Goal: Check status: Check status

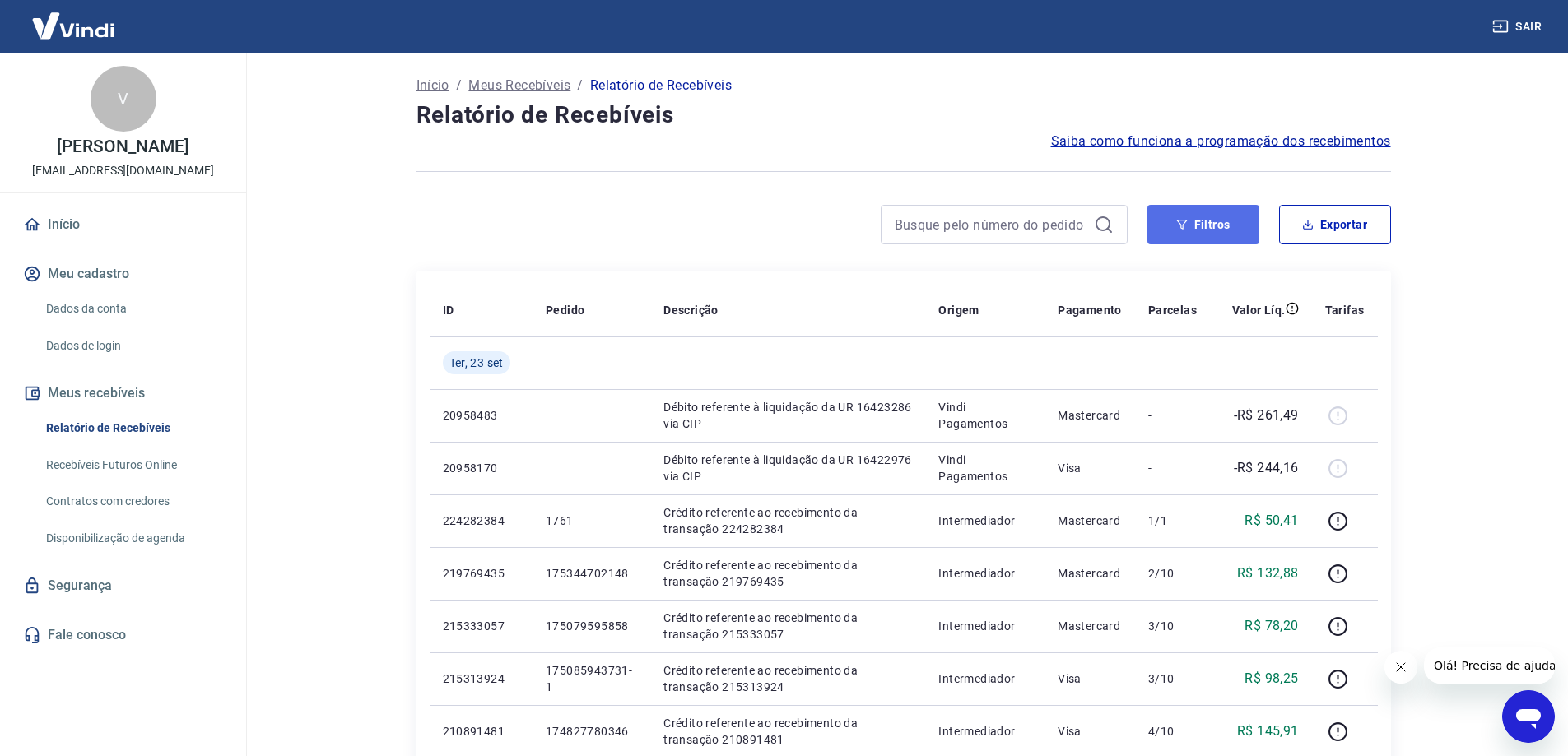
click at [1229, 235] on button "Filtros" at bounding box center [1203, 225] width 112 height 40
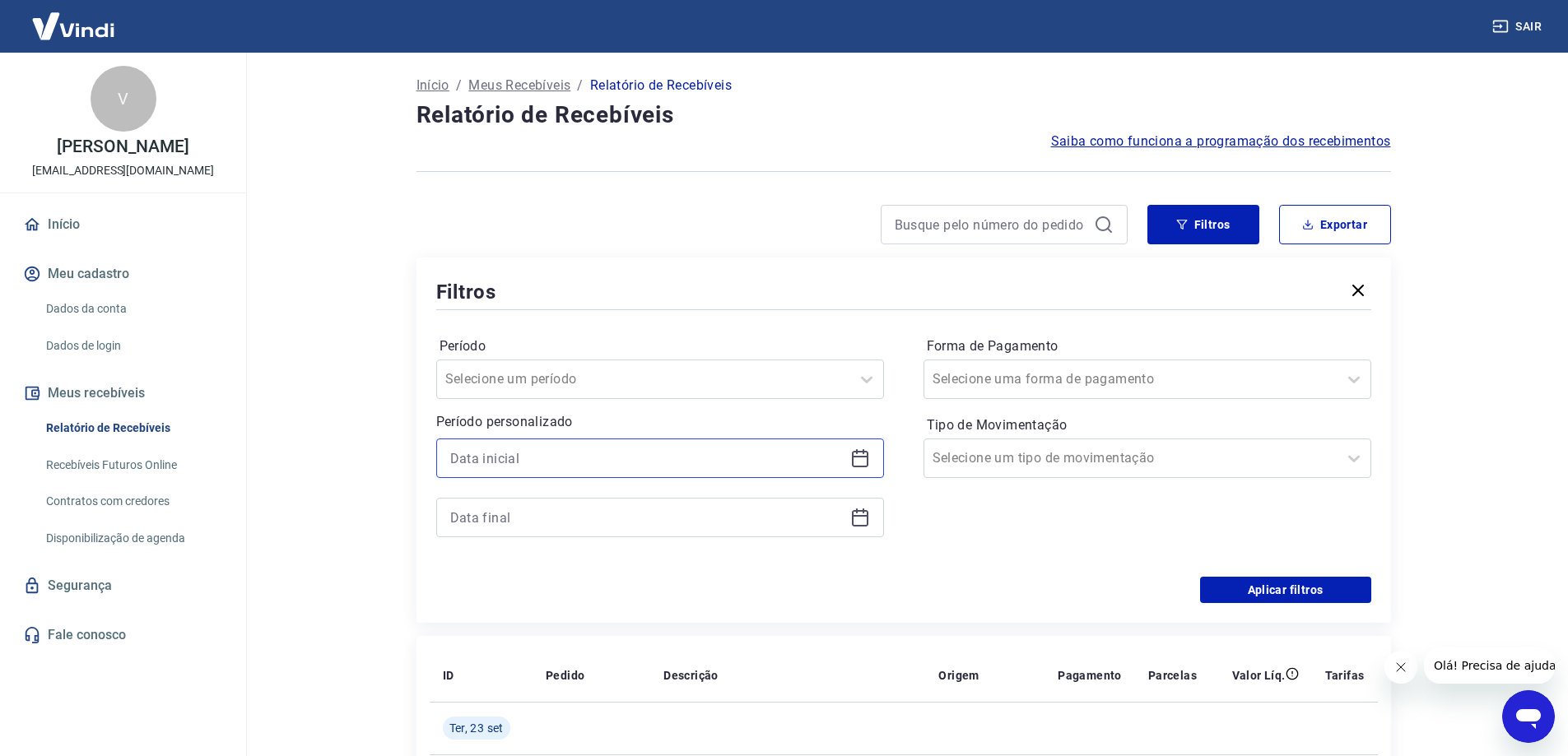
click at [831, 457] on input at bounding box center [646, 458] width 393 height 25
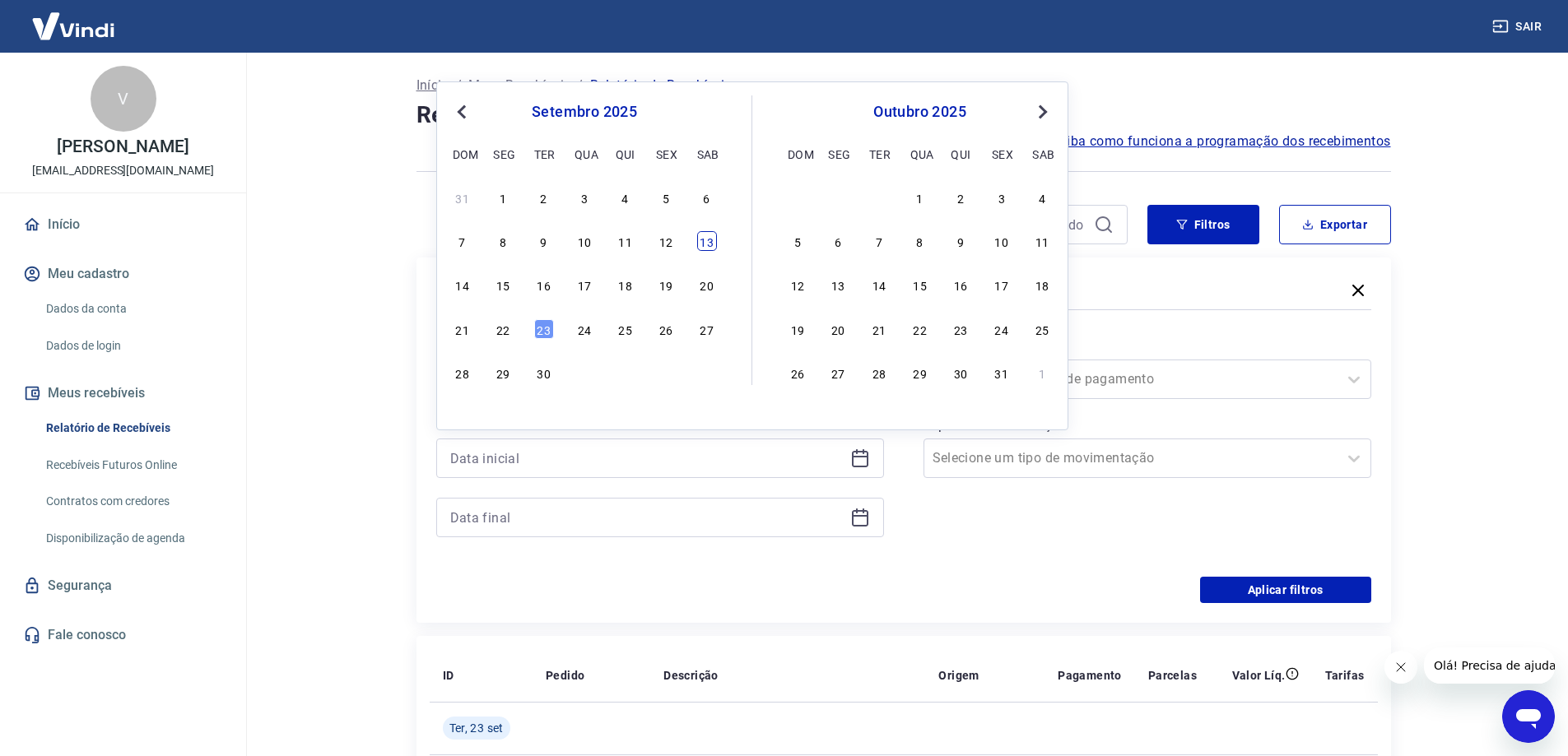
click at [703, 249] on div "13" at bounding box center [707, 241] width 20 height 20
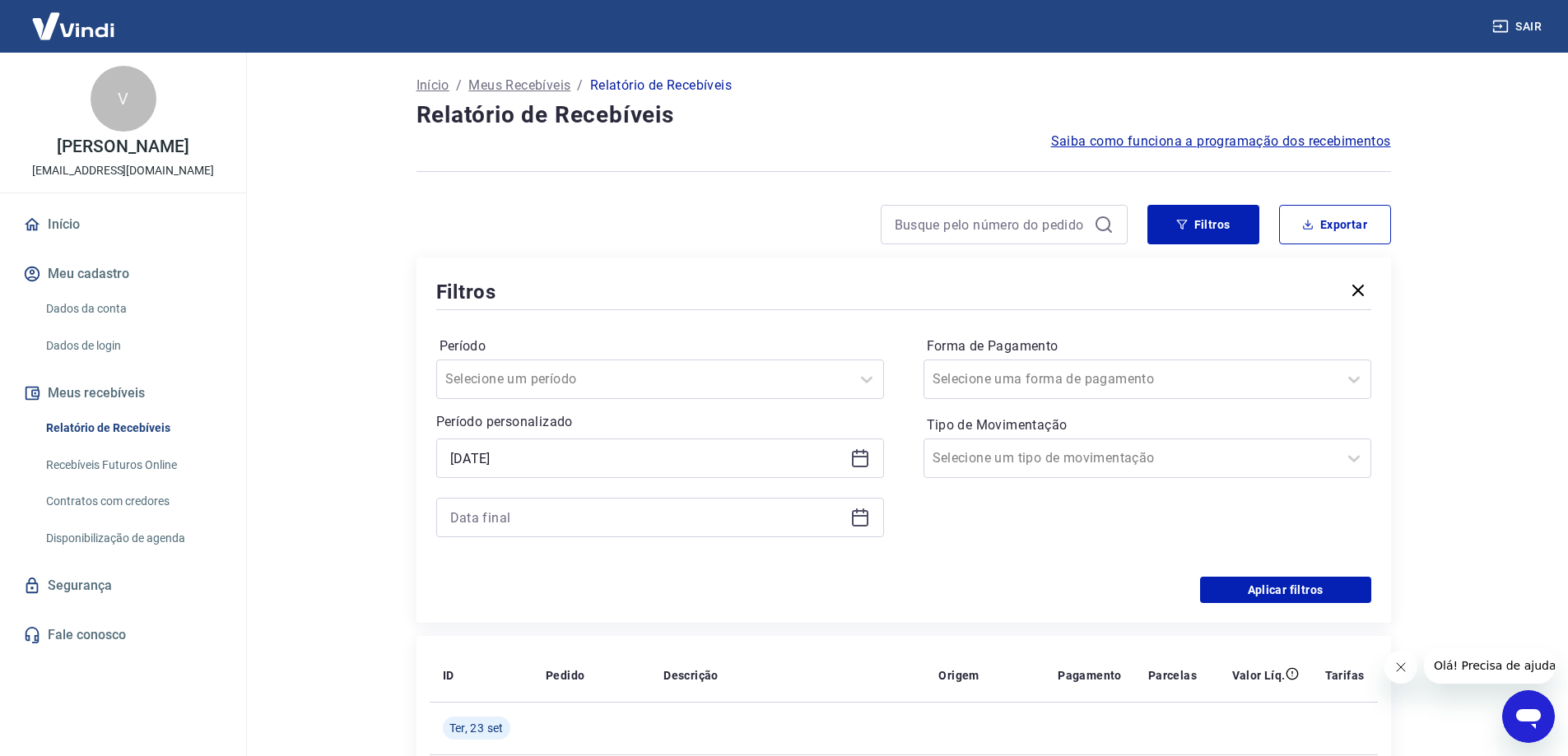
type input "[DATE]"
click at [853, 518] on icon at bounding box center [860, 518] width 20 height 20
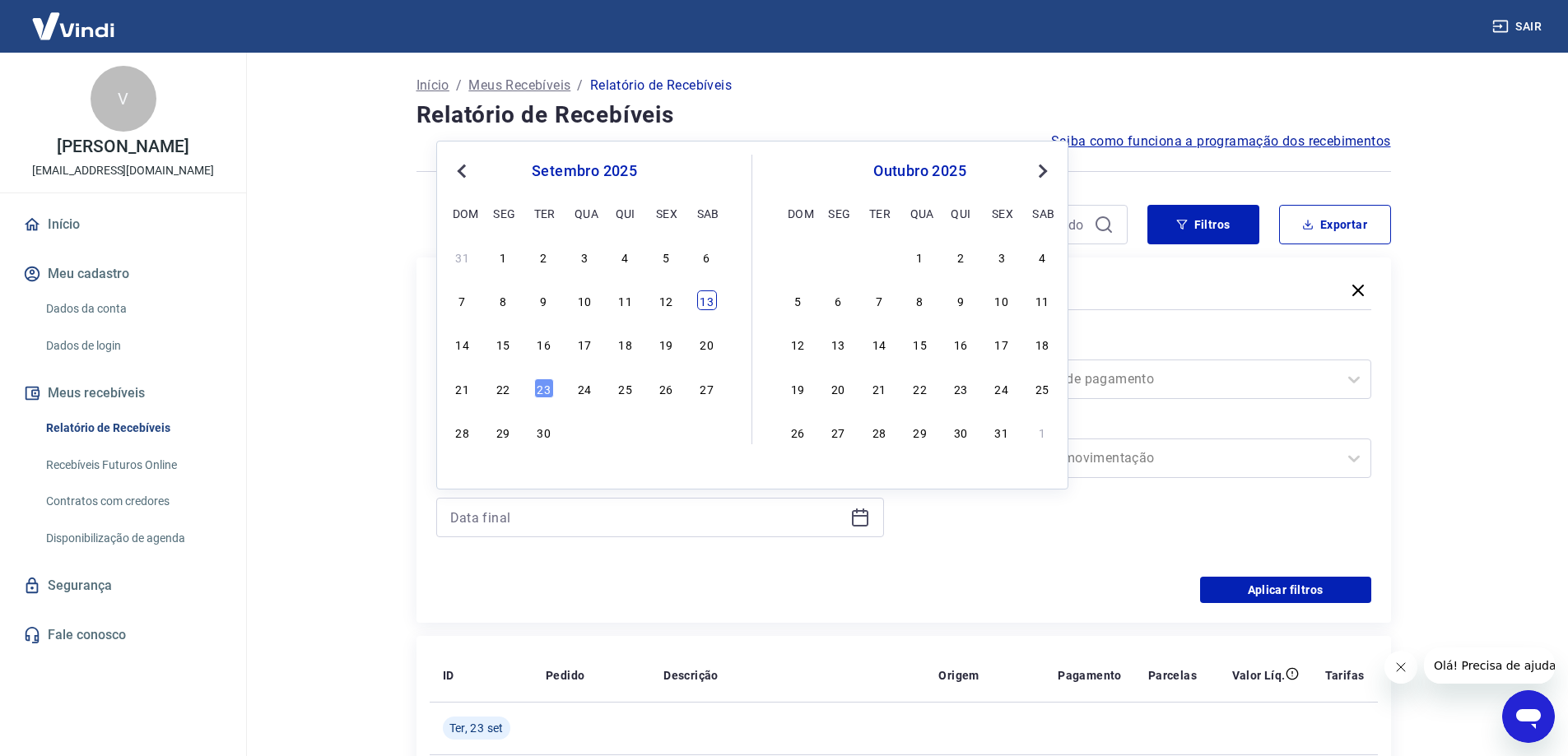
click at [708, 295] on div "13" at bounding box center [707, 301] width 20 height 20
type input "[DATE]"
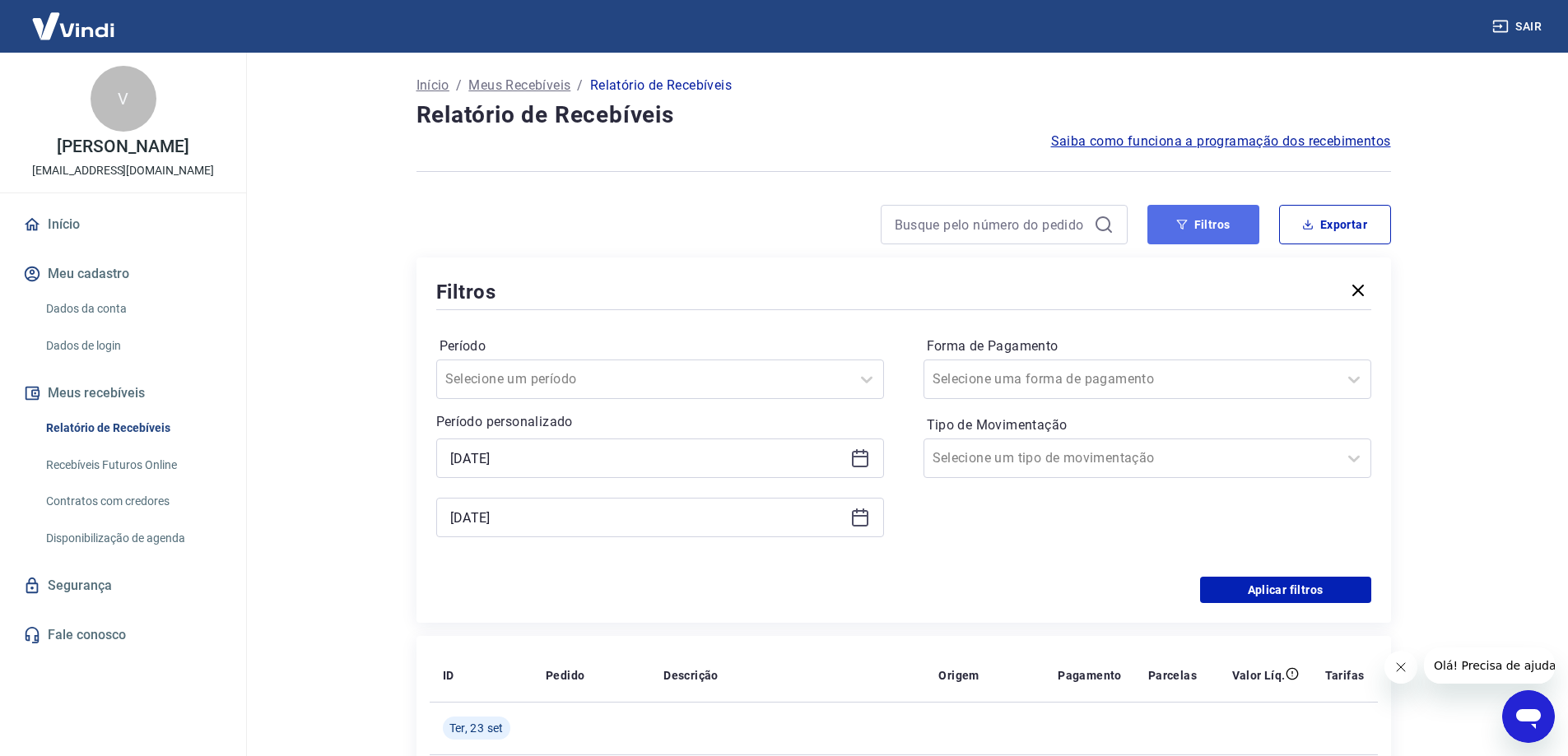
click at [1180, 221] on icon "button" at bounding box center [1181, 225] width 11 height 10
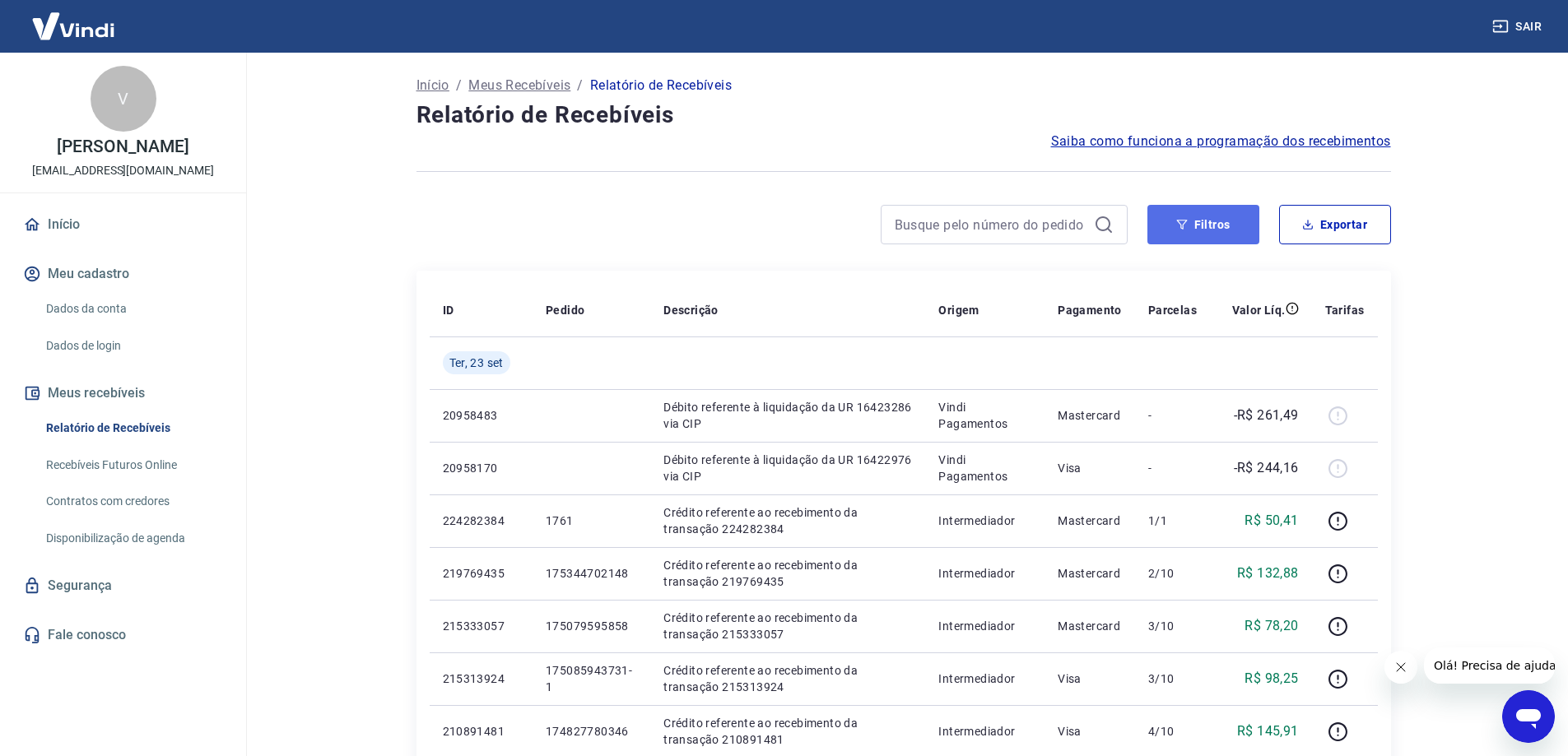
click at [1230, 228] on button "Filtros" at bounding box center [1203, 225] width 112 height 40
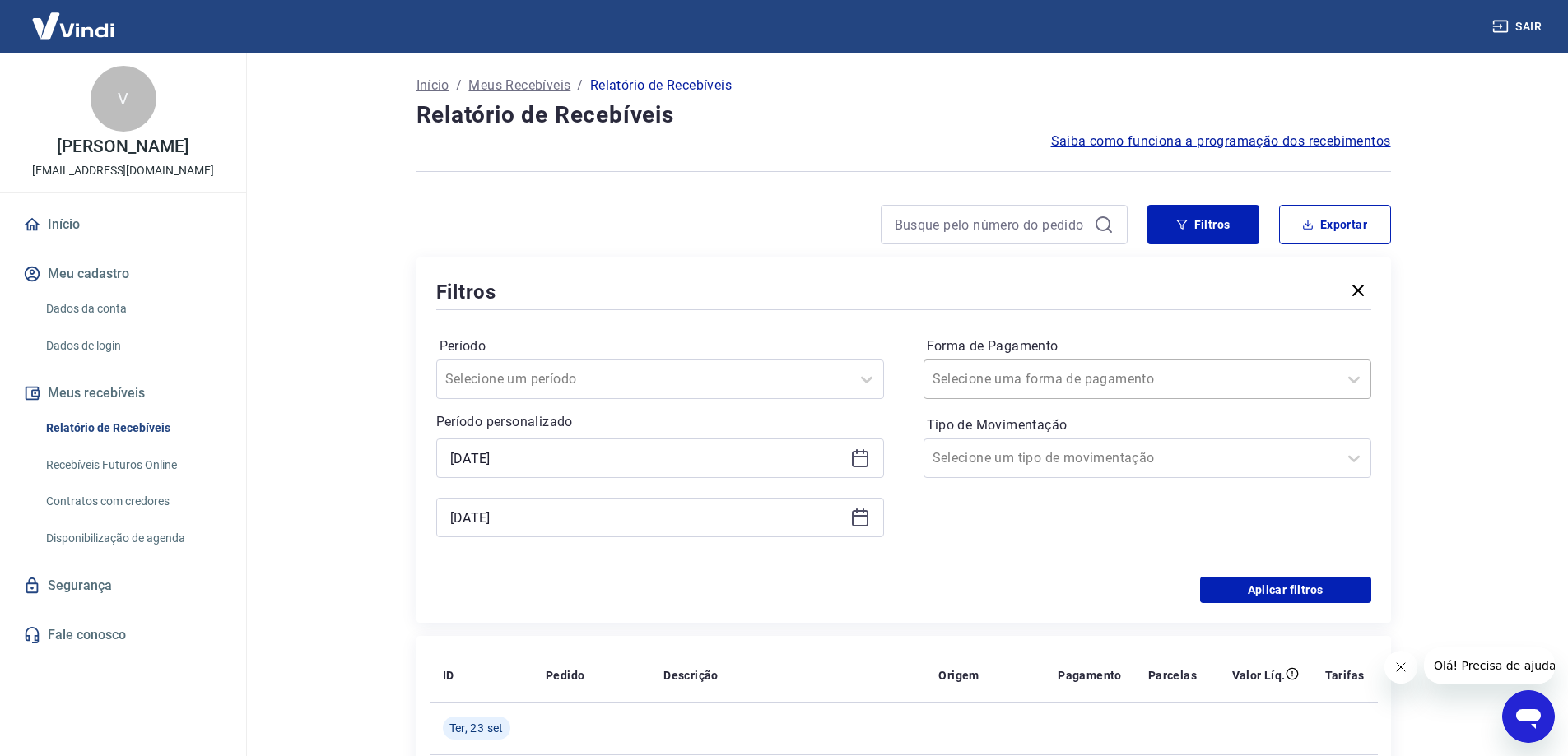
click at [1253, 378] on div at bounding box center [1130, 379] width 397 height 23
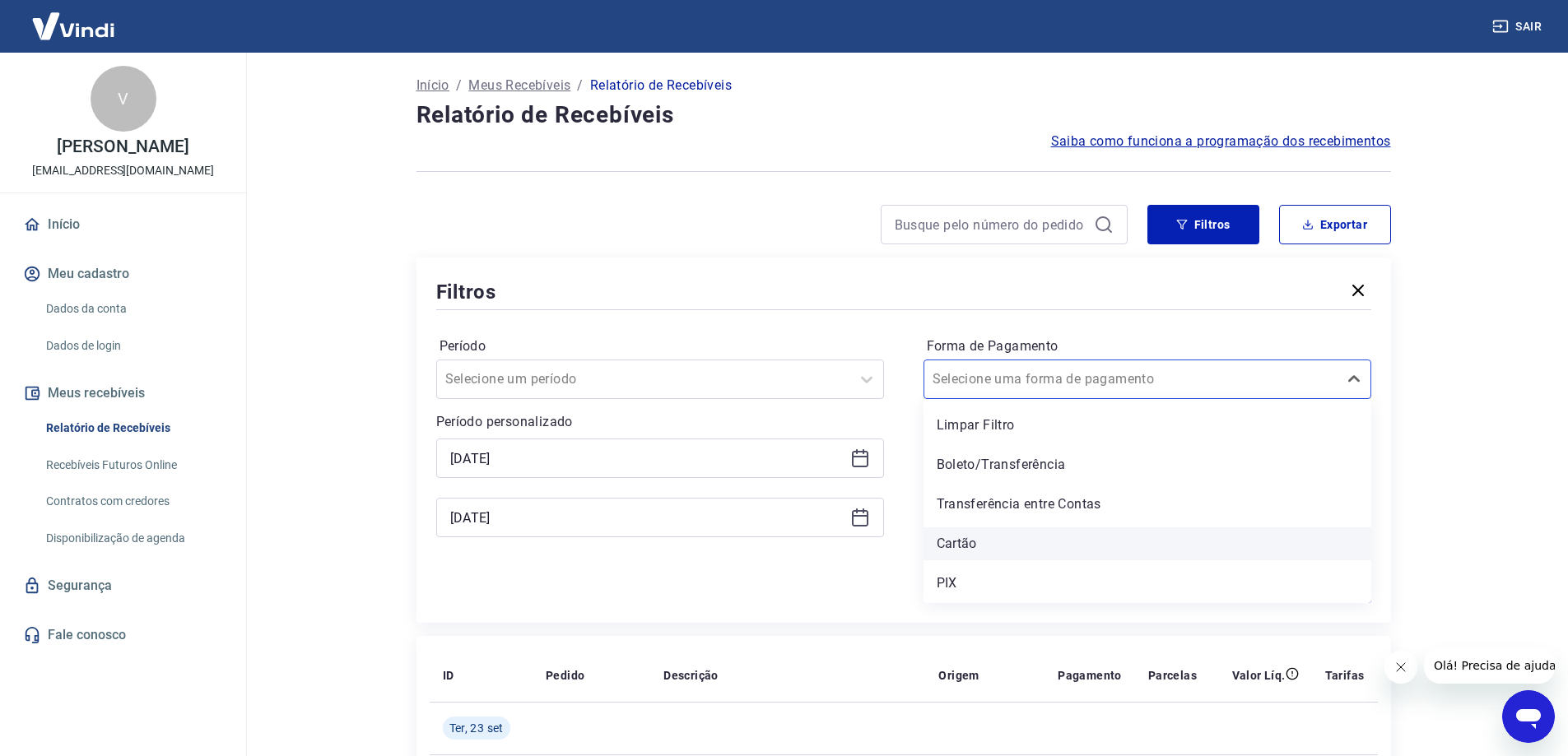
click at [1018, 537] on div "Cartão" at bounding box center [1147, 544] width 448 height 33
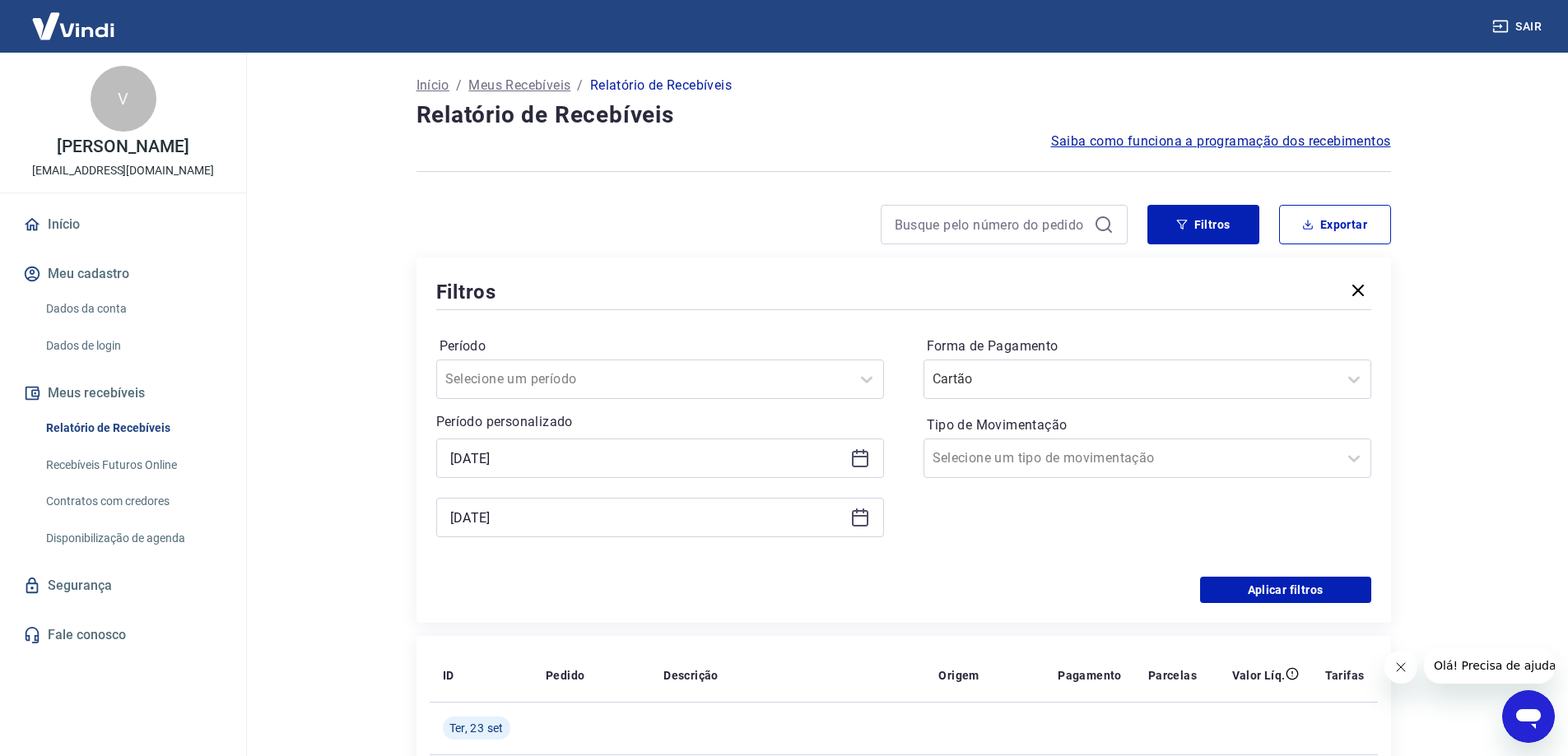
click at [994, 546] on div "Forma de Pagamento Cartão Tipo de Movimentação Selecione um tipo de movimentação" at bounding box center [1147, 445] width 448 height 224
click at [1260, 589] on button "Aplicar filtros" at bounding box center [1285, 590] width 171 height 26
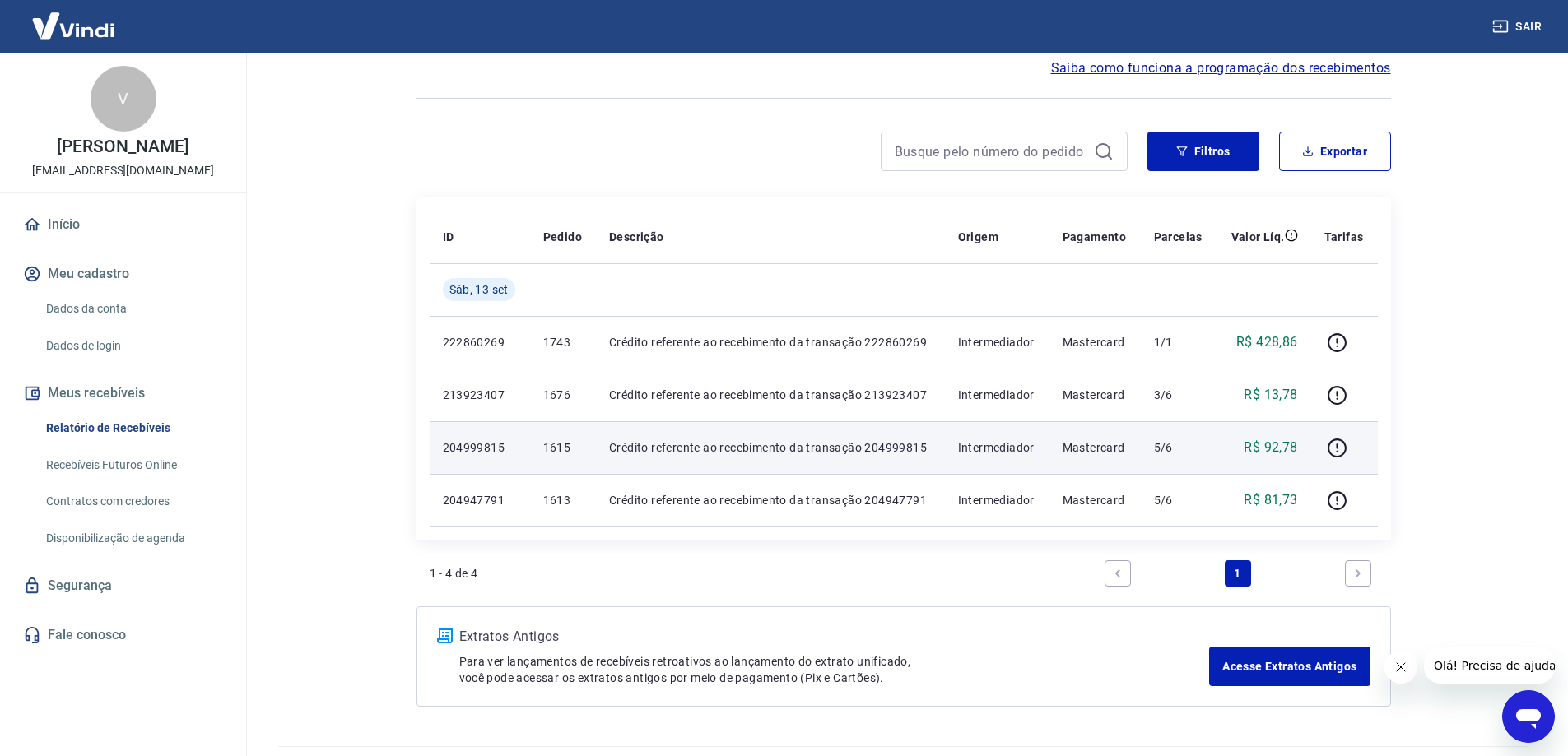
scroll to position [32, 0]
